Goal: Navigation & Orientation: Find specific page/section

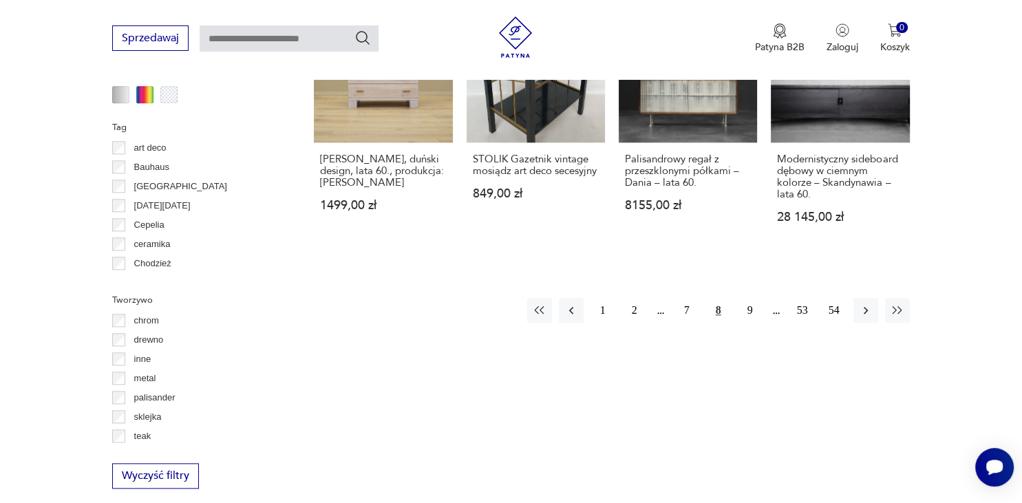
scroll to position [1445, 0]
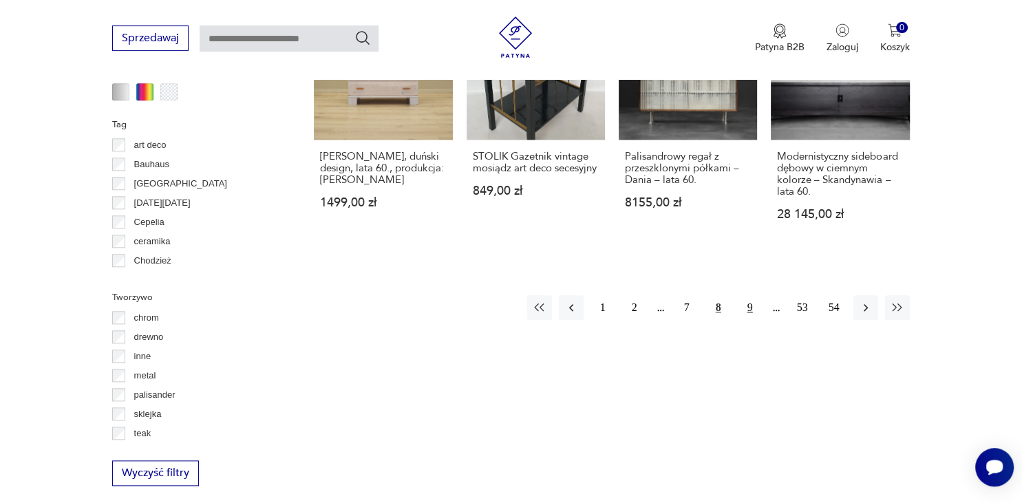
click at [748, 304] on button "9" at bounding box center [749, 307] width 25 height 25
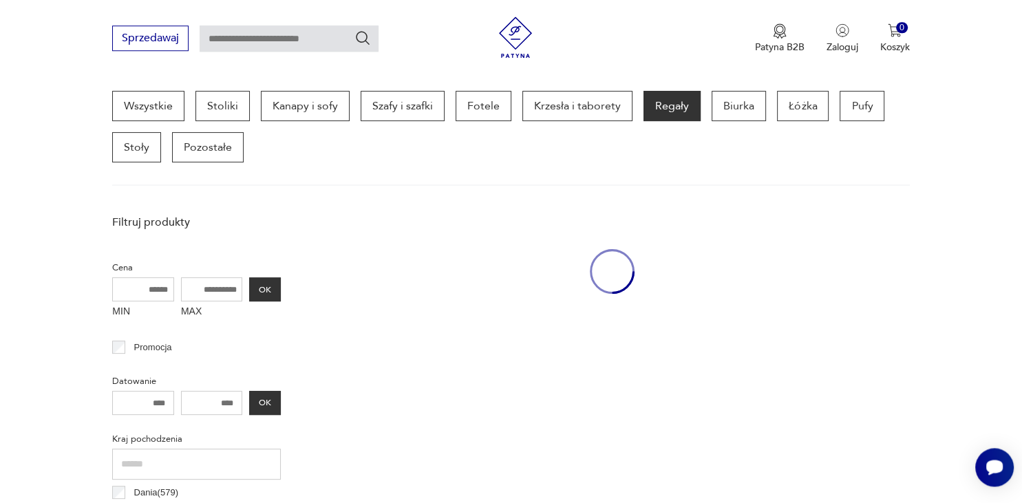
scroll to position [364, 0]
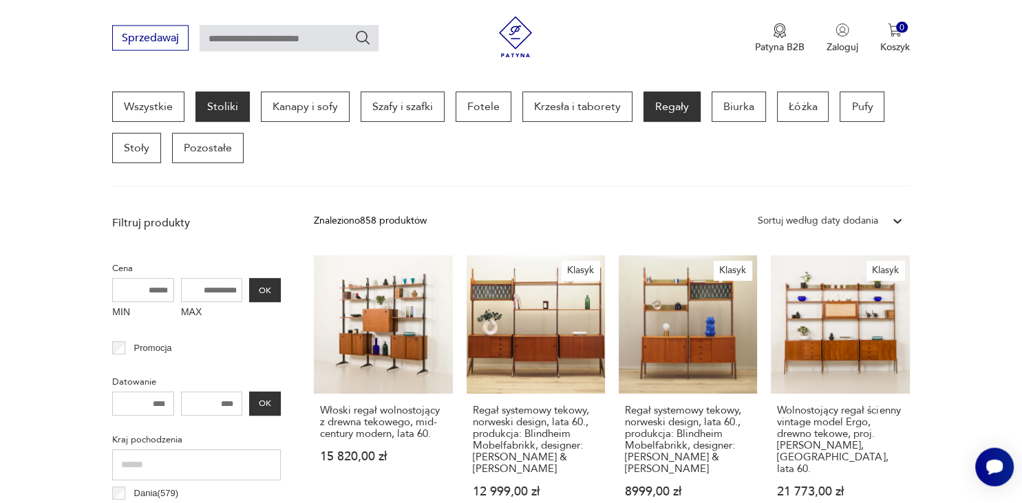
click at [217, 99] on p "Stoliki" at bounding box center [222, 106] width 54 height 30
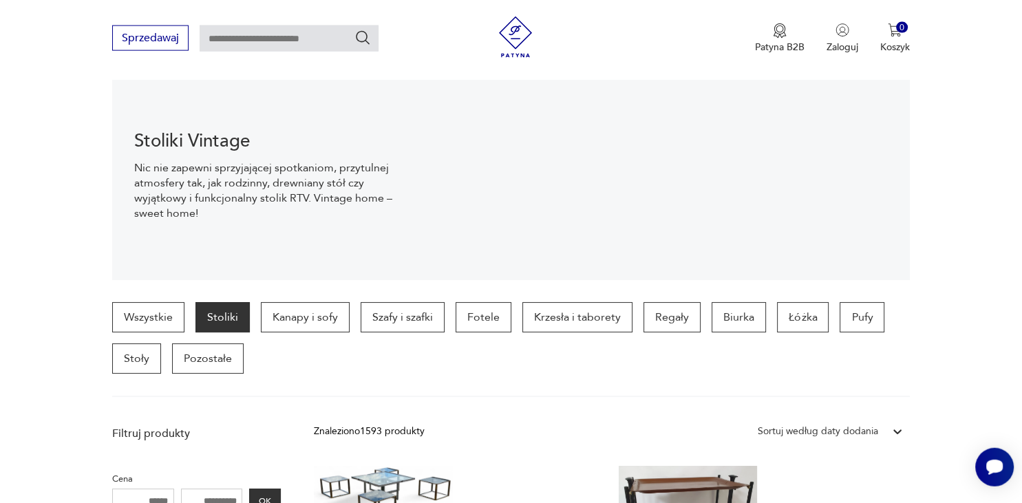
scroll to position [146, 0]
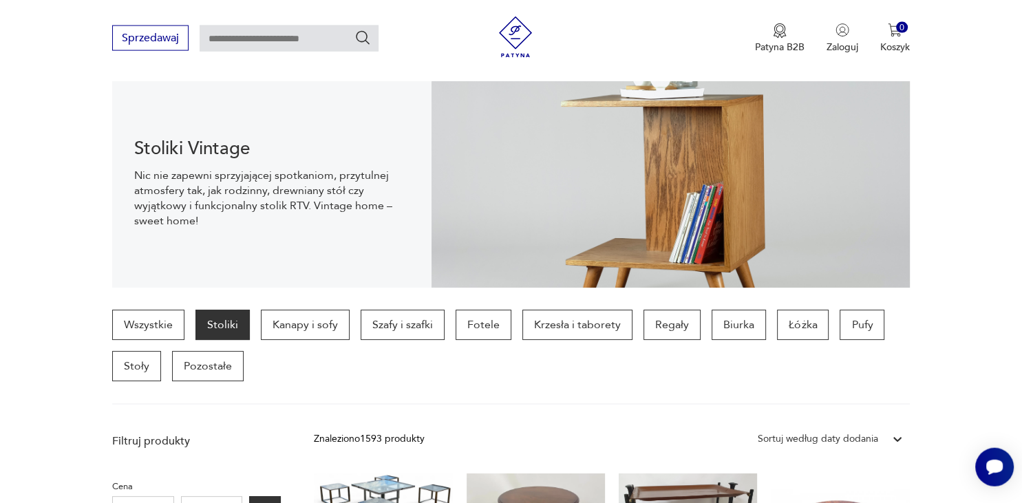
click at [517, 39] on img at bounding box center [515, 37] width 41 height 41
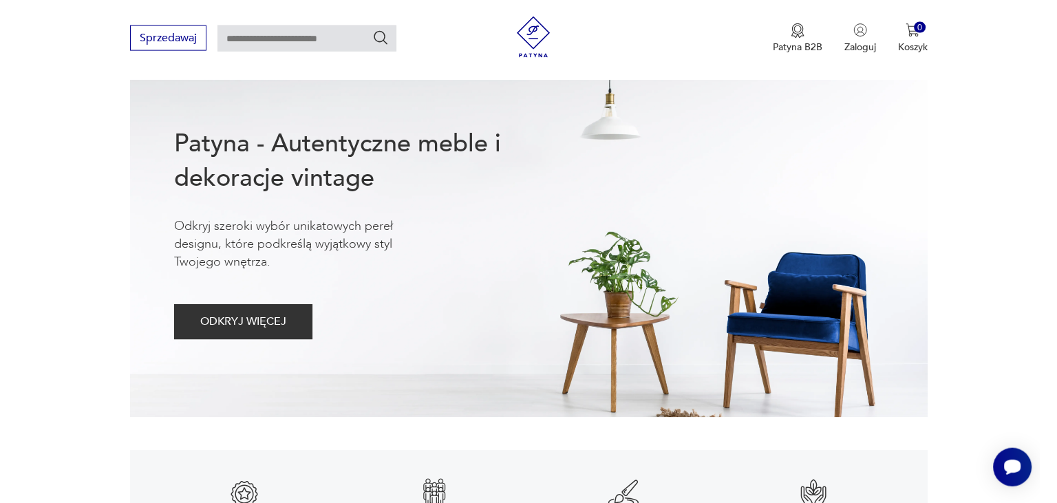
scroll to position [147, 0]
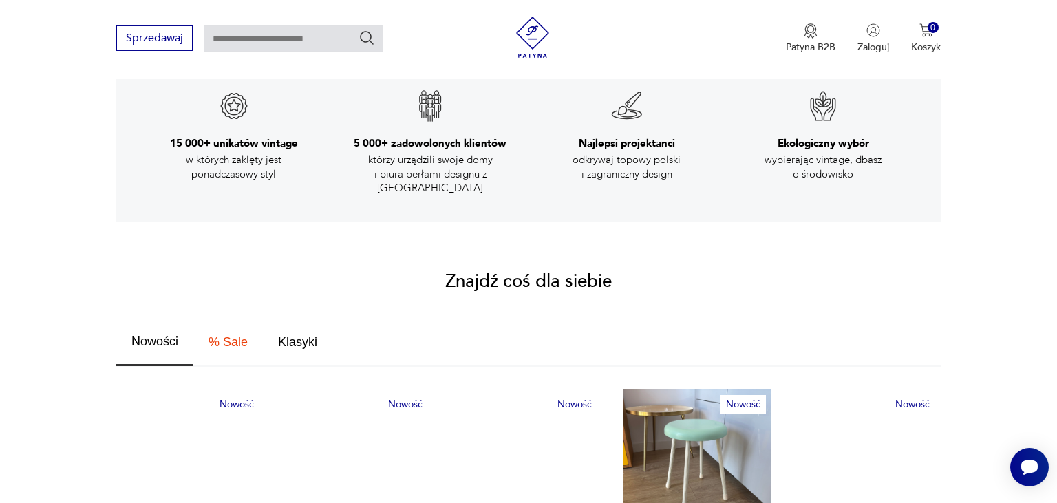
scroll to position [0, 0]
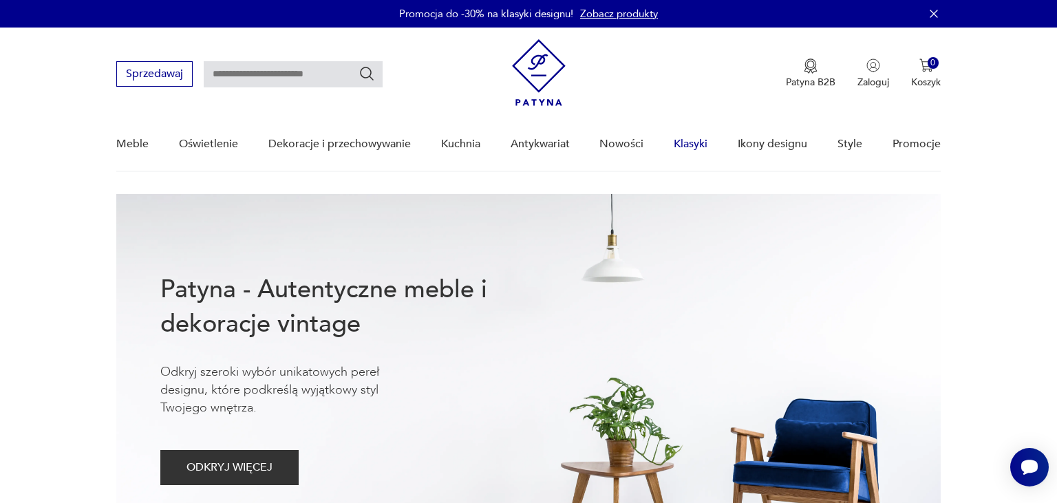
click at [702, 147] on link "Klasyki" at bounding box center [691, 144] width 34 height 53
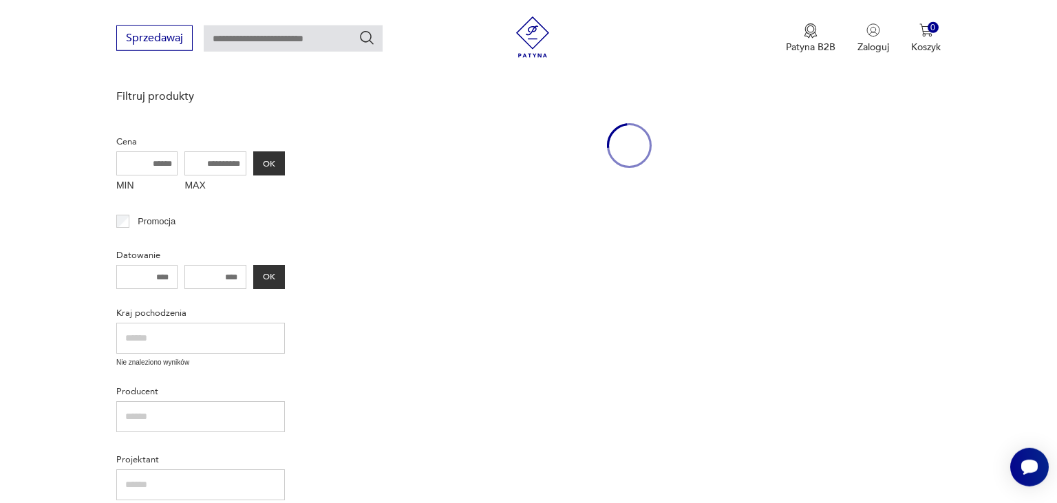
scroll to position [177, 0]
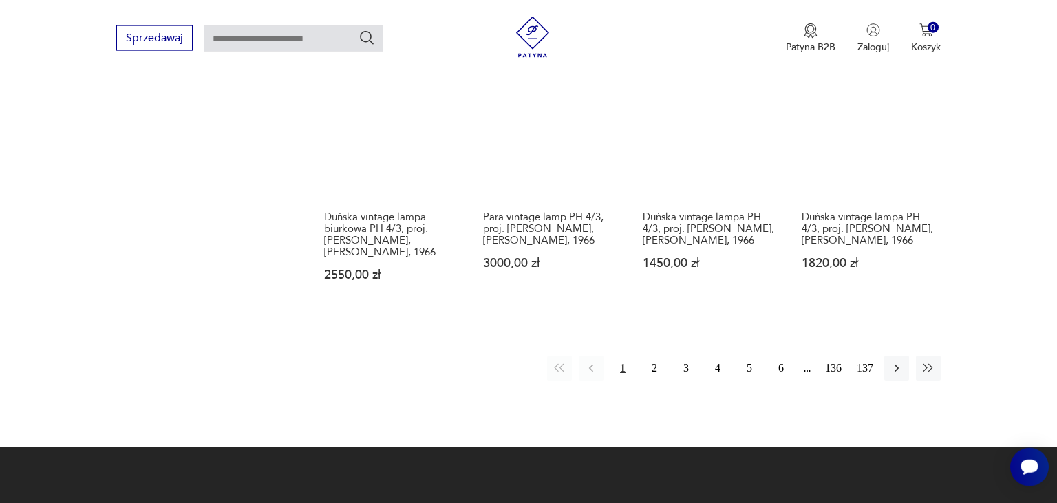
scroll to position [1125, 0]
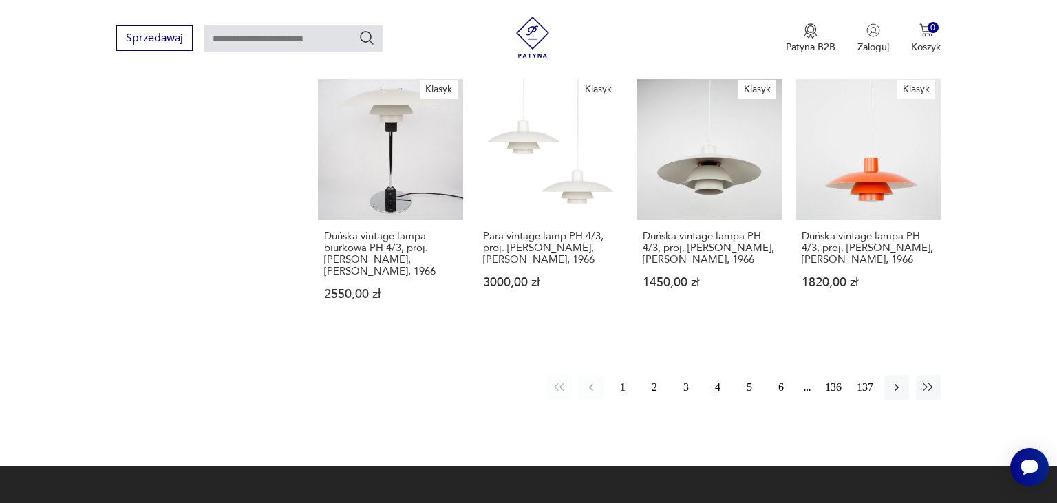
click at [713, 390] on button "4" at bounding box center [717, 387] width 25 height 25
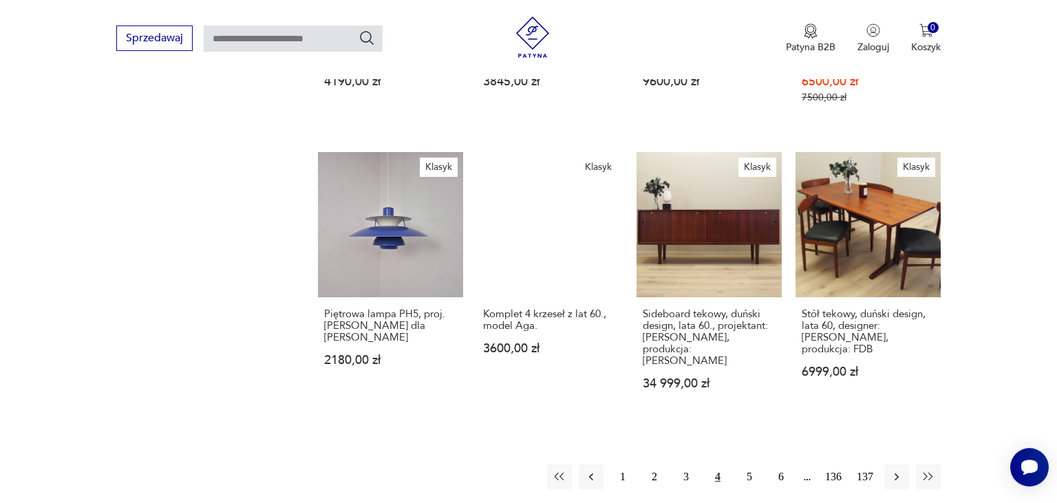
scroll to position [1032, 0]
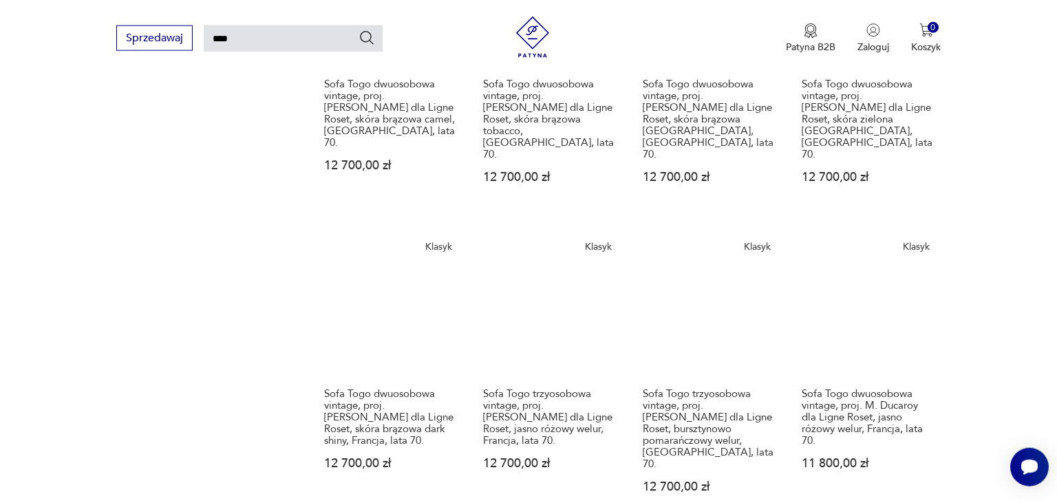
scroll to position [1062, 0]
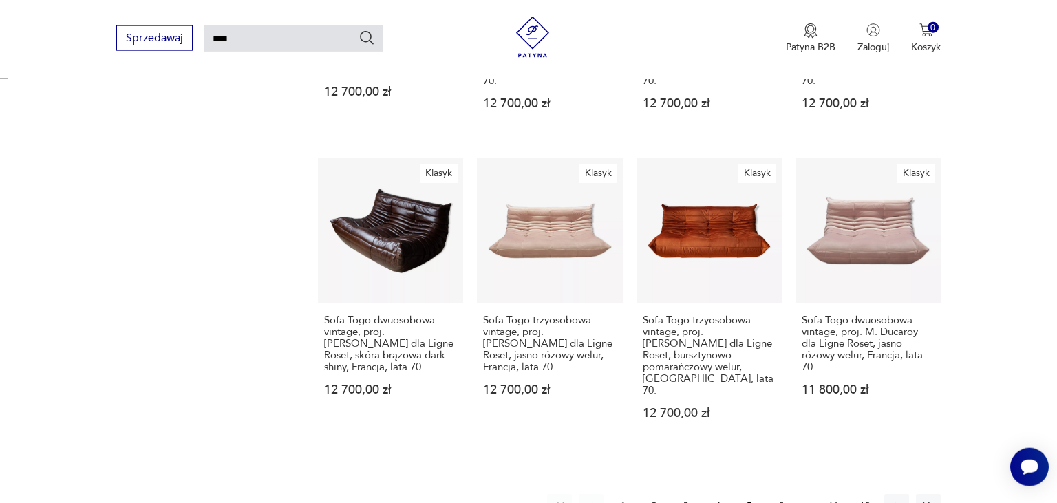
click at [654, 494] on button "2" at bounding box center [654, 506] width 25 height 25
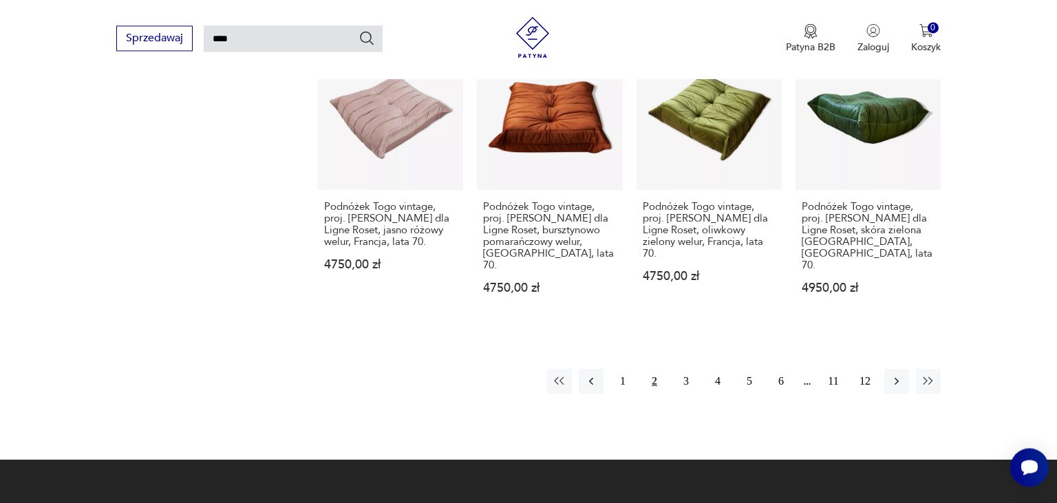
scroll to position [1251, 0]
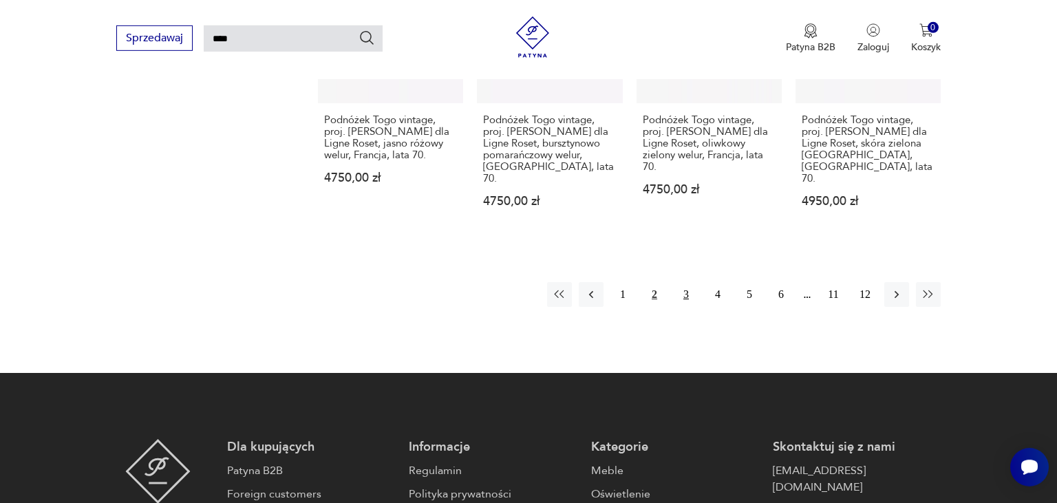
click at [680, 282] on button "3" at bounding box center [686, 294] width 25 height 25
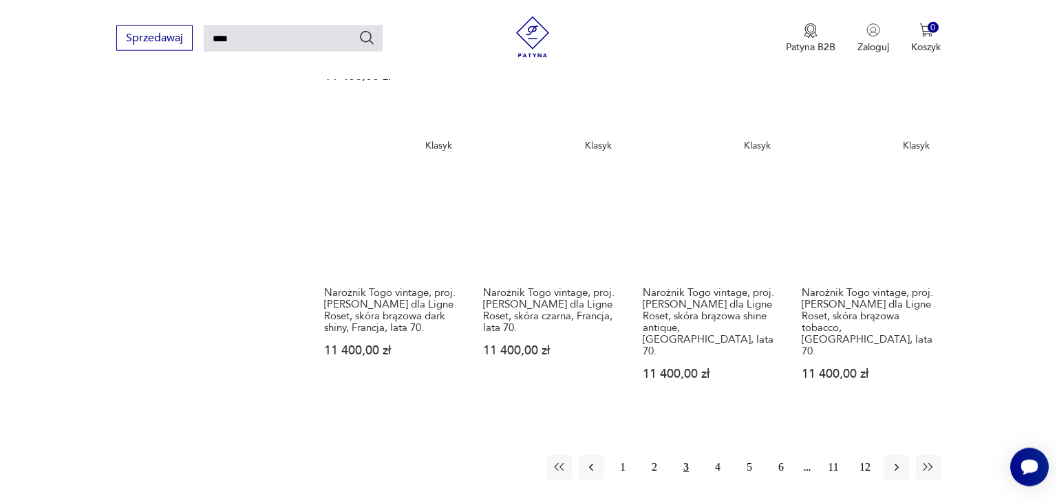
scroll to position [1075, 0]
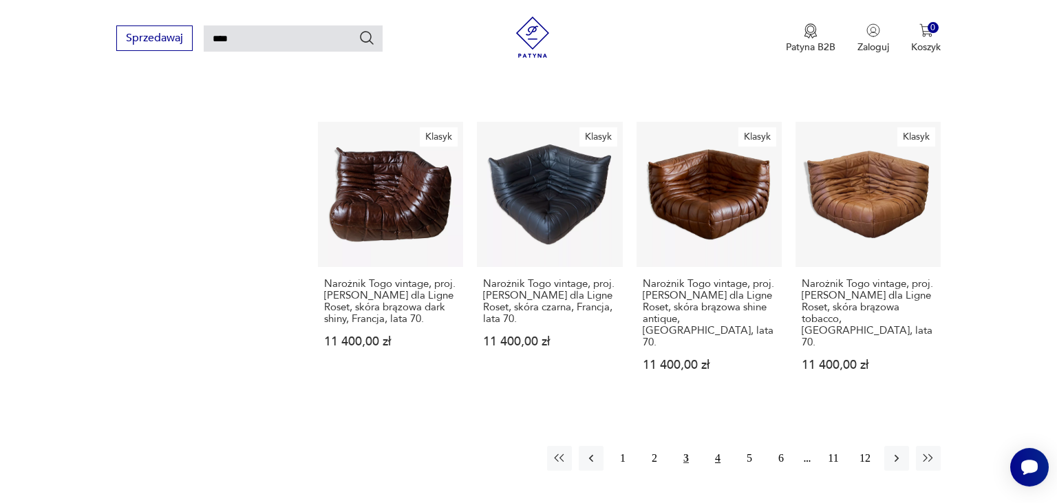
click at [714, 446] on button "4" at bounding box center [717, 458] width 25 height 25
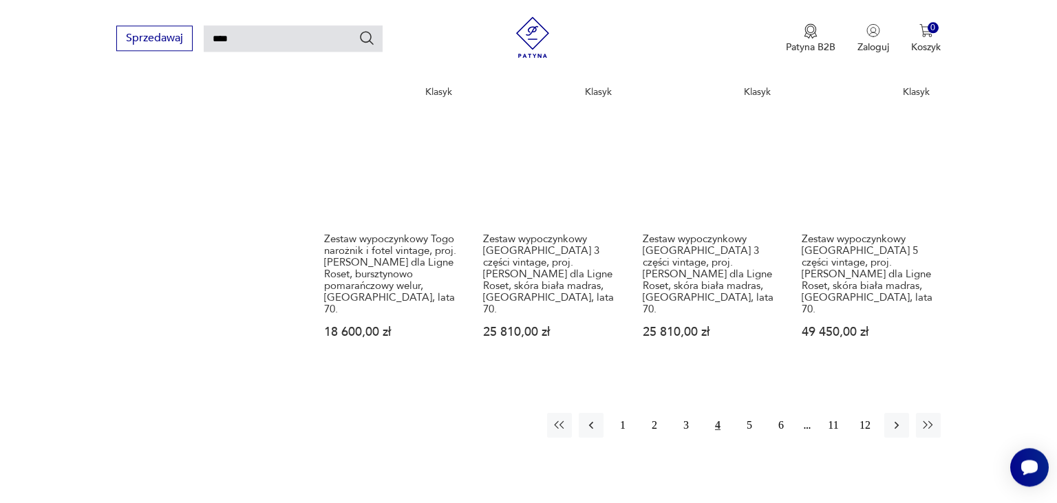
scroll to position [1181, 0]
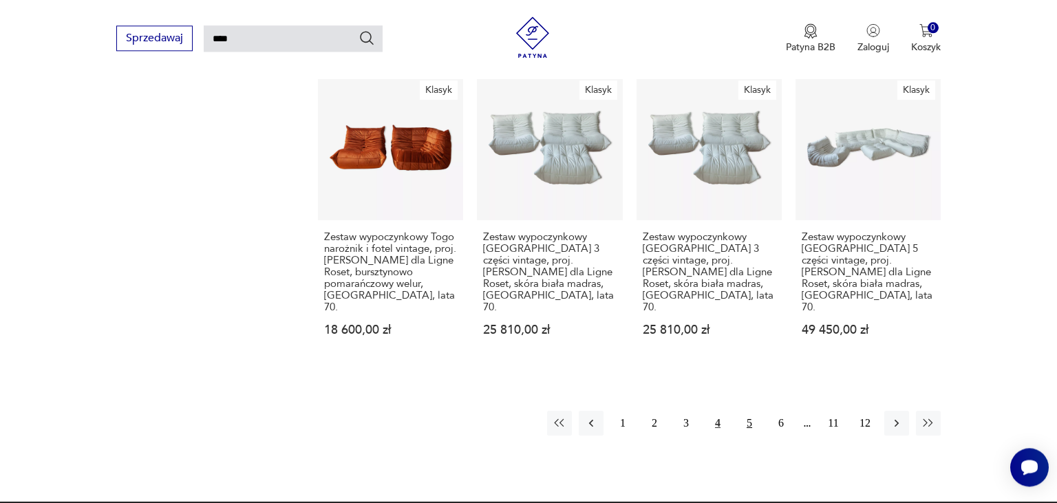
click at [742, 411] on button "5" at bounding box center [749, 423] width 25 height 25
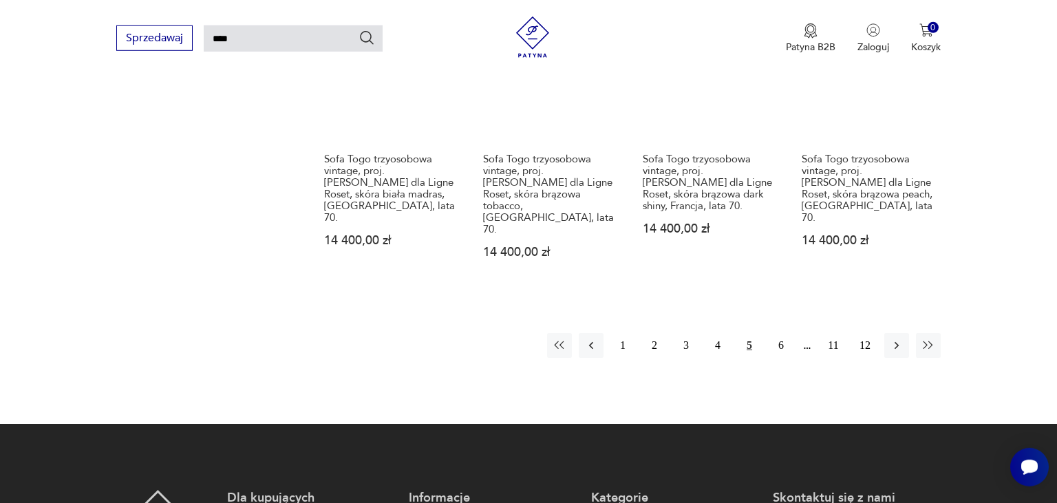
scroll to position [1262, 0]
